Goal: Information Seeking & Learning: Learn about a topic

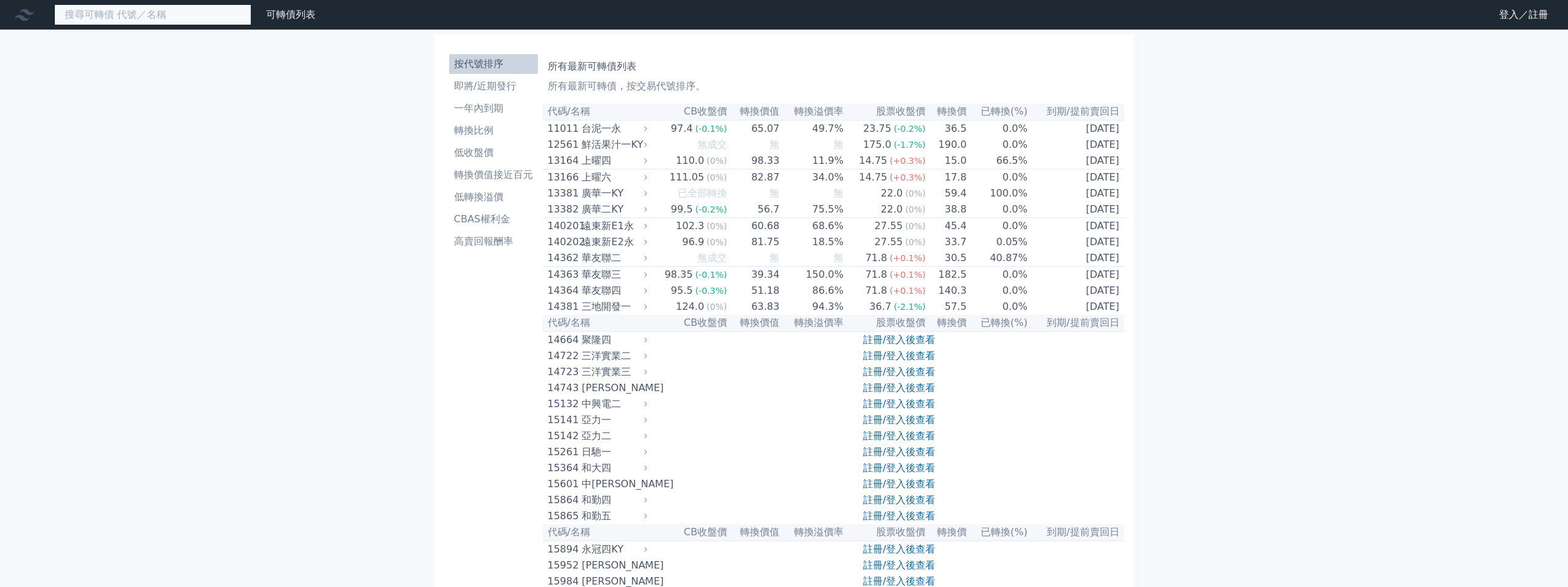
click at [228, 16] on input at bounding box center [153, 14] width 197 height 21
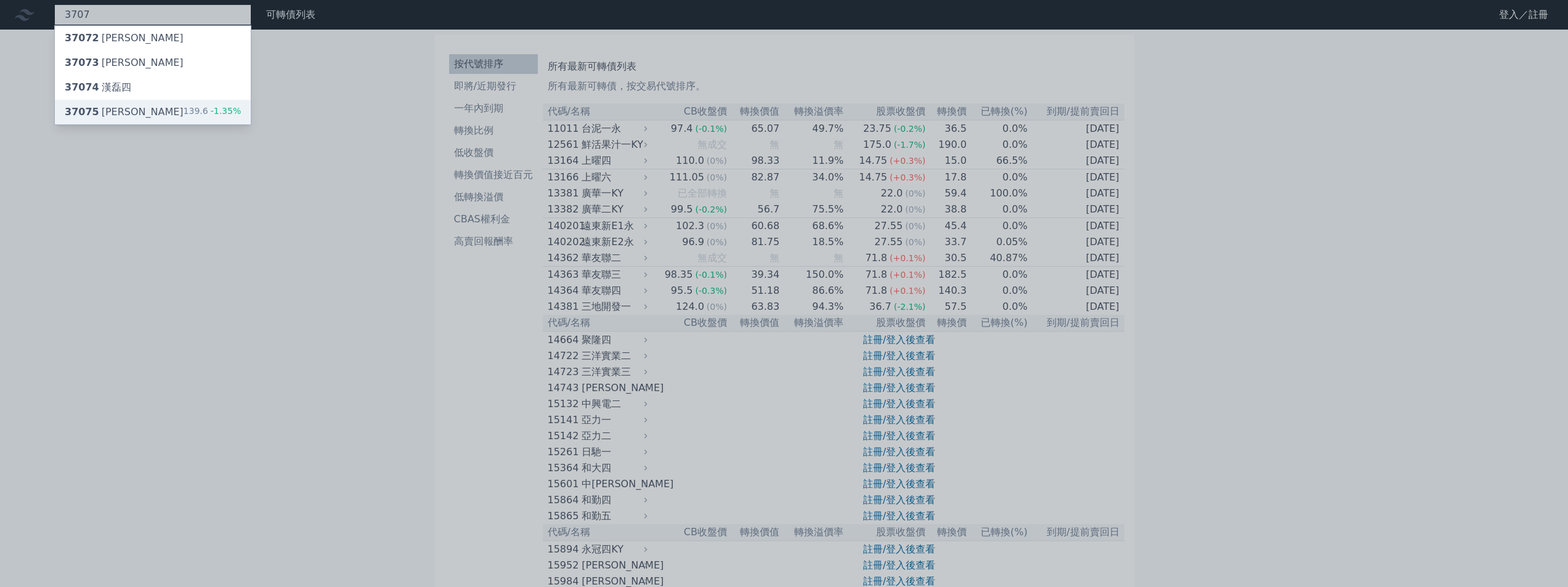
type input "3707"
click at [147, 107] on div "37075 漢磊五 139.6 -1.35%" at bounding box center [152, 112] width 196 height 24
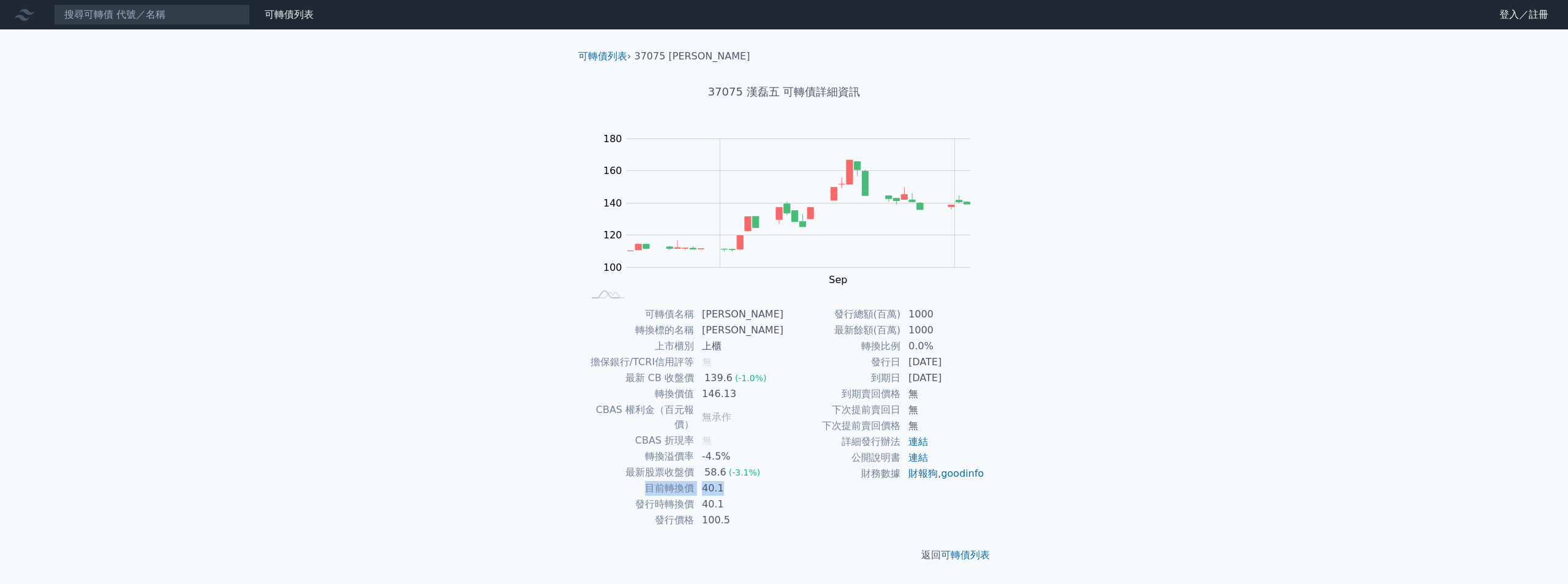
drag, startPoint x: 640, startPoint y: 472, endPoint x: 763, endPoint y: 470, distance: 123.0
click at [759, 480] on tr "目前轉換價 40.1" at bounding box center [683, 488] width 201 height 16
click at [766, 480] on td "40.1" at bounding box center [739, 488] width 89 height 16
click at [613, 465] on tr "最新股票收盤價 58.6 (-3.1%)" at bounding box center [683, 472] width 201 height 16
click at [584, 449] on td "轉換溢價率" at bounding box center [638, 456] width 111 height 16
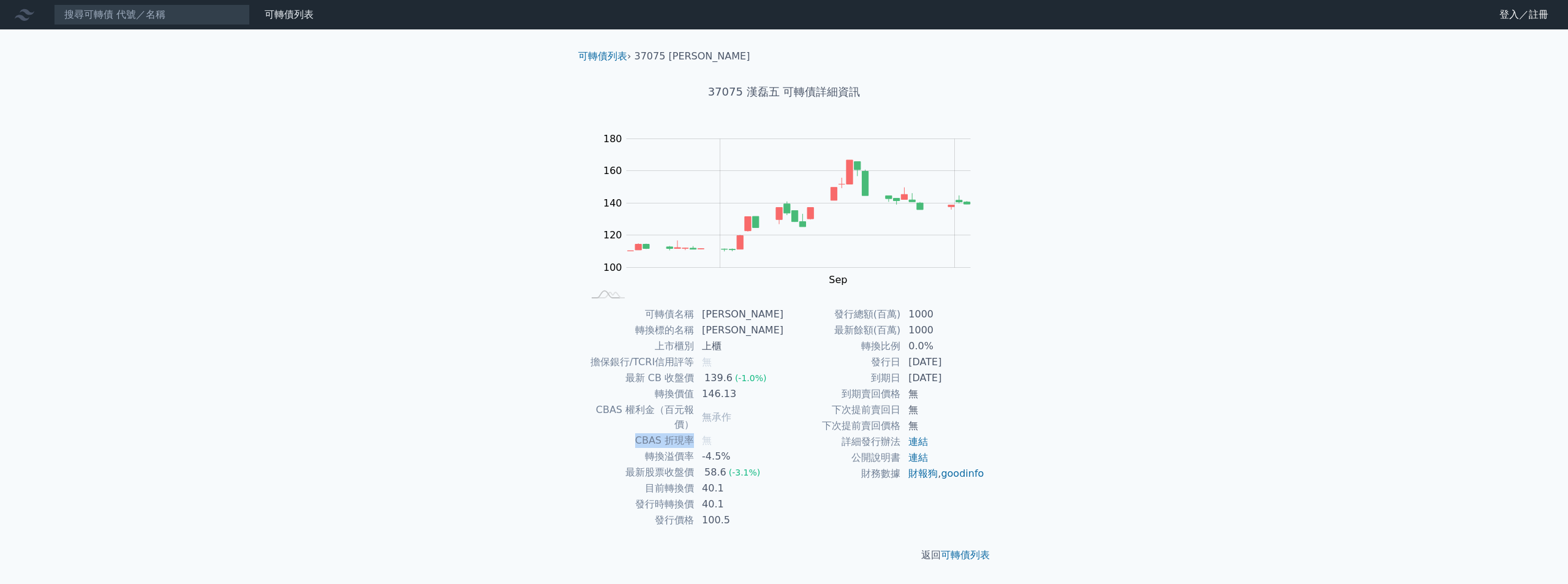
drag, startPoint x: 635, startPoint y: 424, endPoint x: 785, endPoint y: 423, distance: 150.0
click at [754, 433] on tr "CBAS 折現率 無" at bounding box center [683, 440] width 201 height 16
click at [785, 424] on td "下次提前賣回價格" at bounding box center [842, 425] width 117 height 16
